Goal: Information Seeking & Learning: Learn about a topic

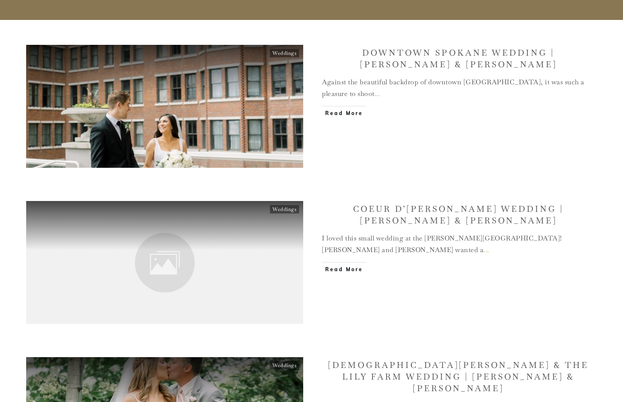
scroll to position [110, 0]
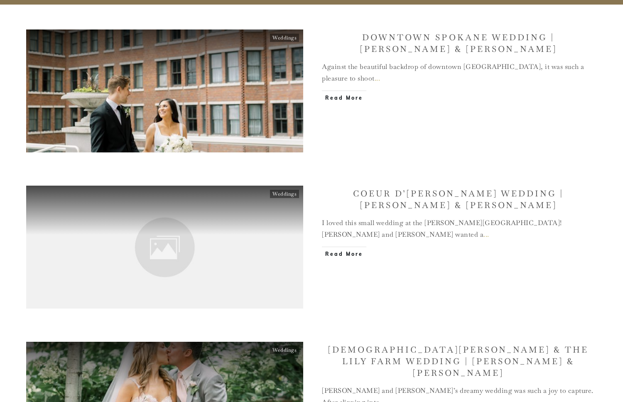
click at [418, 196] on link "Coeur d’[PERSON_NAME] Wedding | [PERSON_NAME] & [PERSON_NAME]" at bounding box center [458, 199] width 211 height 22
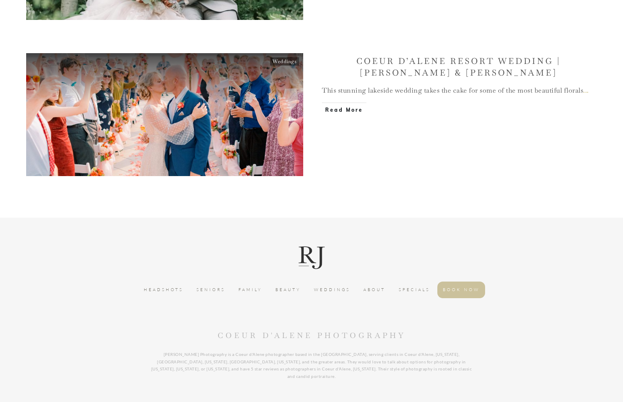
scroll to position [642, 0]
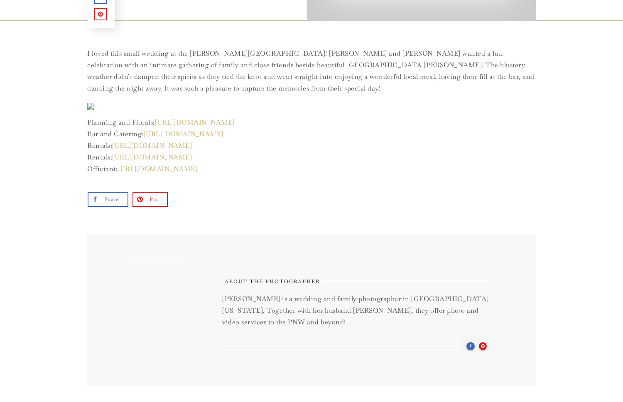
scroll to position [51, 0]
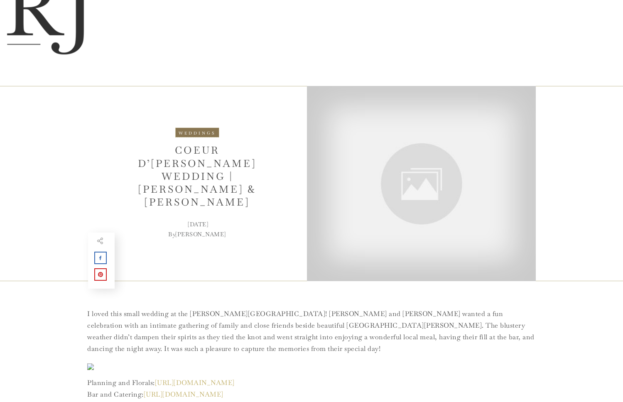
click at [349, 167] on div at bounding box center [421, 183] width 229 height 195
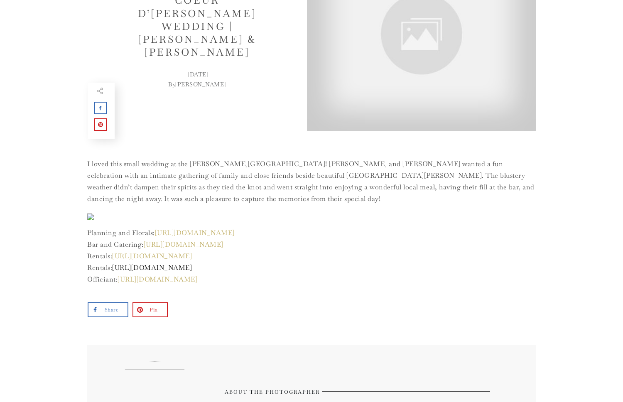
scroll to position [216, 0]
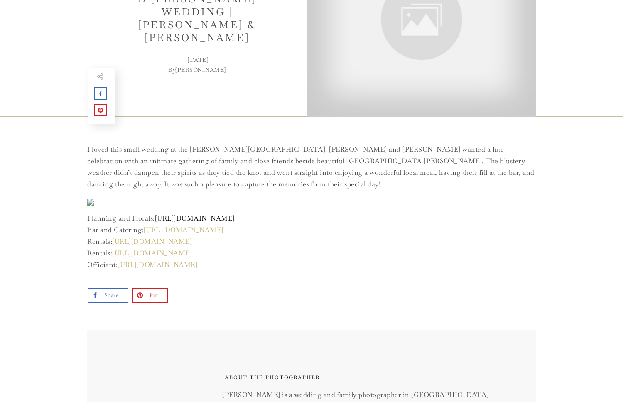
click at [191, 218] on link "[URL][DOMAIN_NAME]" at bounding box center [195, 218] width 80 height 9
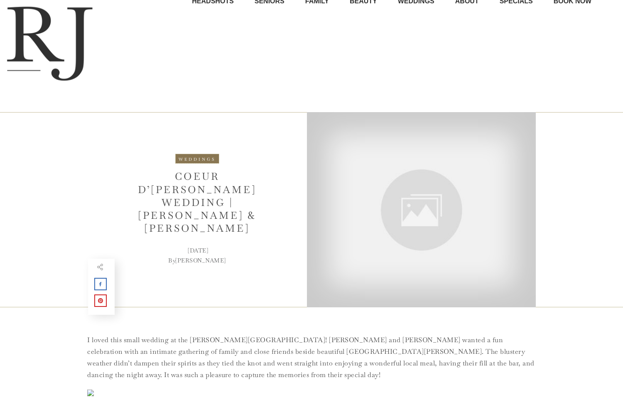
scroll to position [0, 0]
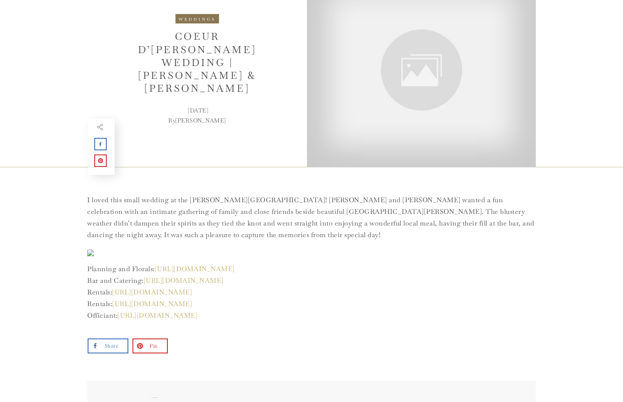
scroll to position [172, 0]
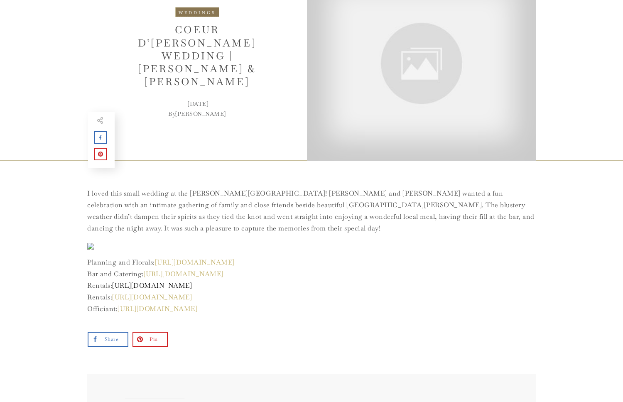
click at [133, 288] on link "[URL][DOMAIN_NAME]" at bounding box center [152, 285] width 80 height 9
click at [132, 297] on link "[URL][DOMAIN_NAME]" at bounding box center [152, 297] width 80 height 9
click at [186, 273] on link "[URL][DOMAIN_NAME]" at bounding box center [184, 274] width 80 height 9
